Goal: Transaction & Acquisition: Purchase product/service

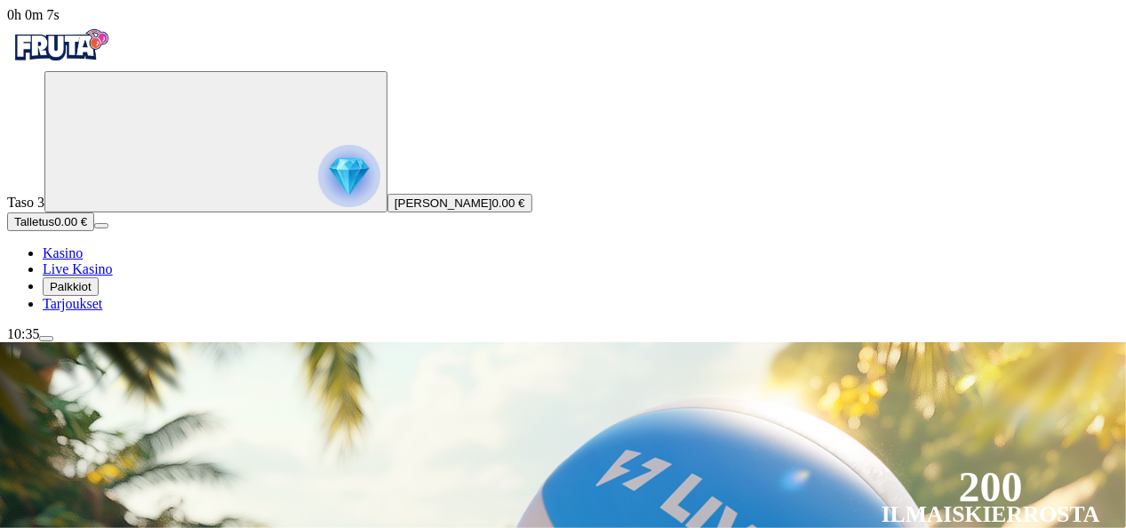
click at [188, 312] on div "Taso 3 [PERSON_NAME] 0.00 € Talletus 0.00 € Kasino Live Kasino Palkkiot Tarjouk…" at bounding box center [563, 191] width 1112 height 241
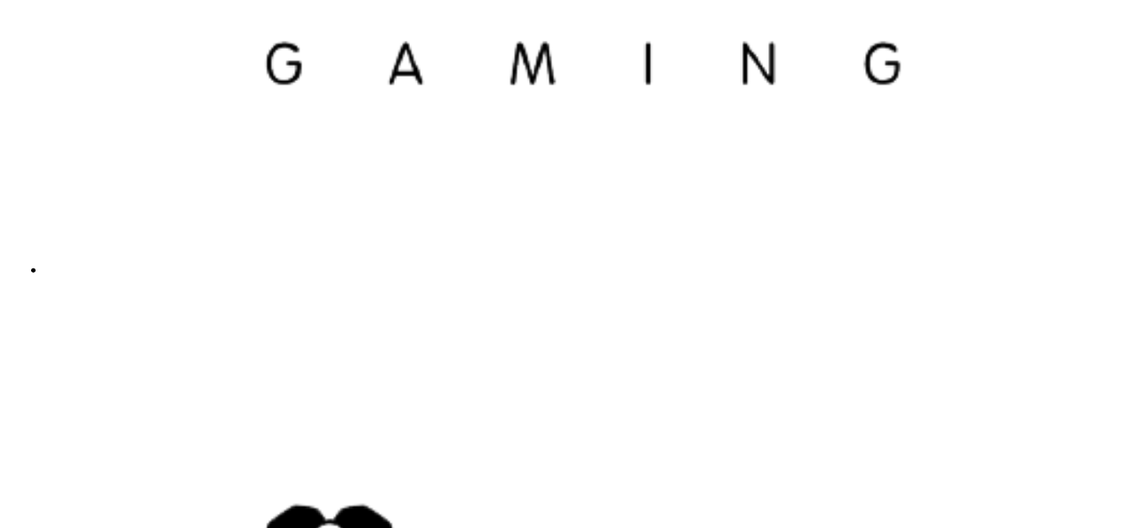
scroll to position [4694, 0]
